Goal: Transaction & Acquisition: Purchase product/service

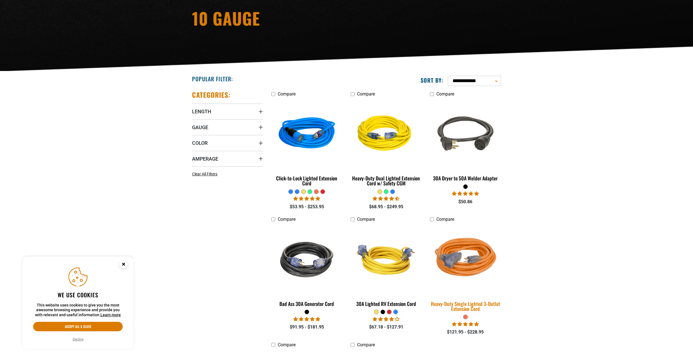
scroll to position [139, 0]
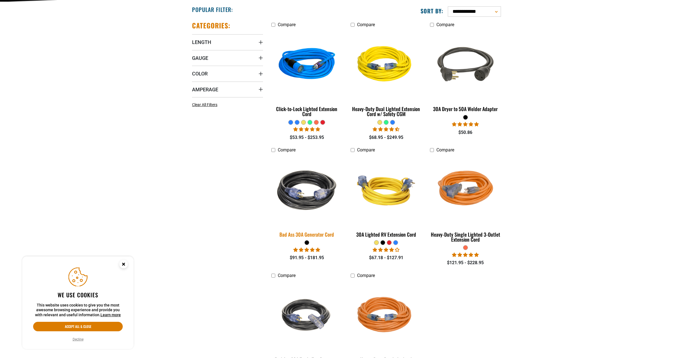
click at [314, 210] on img at bounding box center [307, 190] width 78 height 71
